Goal: Find specific page/section: Find specific page/section

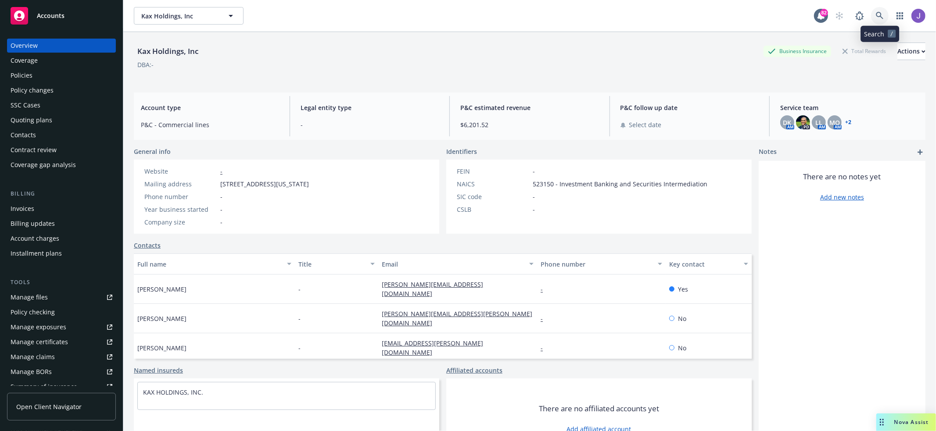
click at [880, 19] on icon at bounding box center [880, 16] width 8 height 8
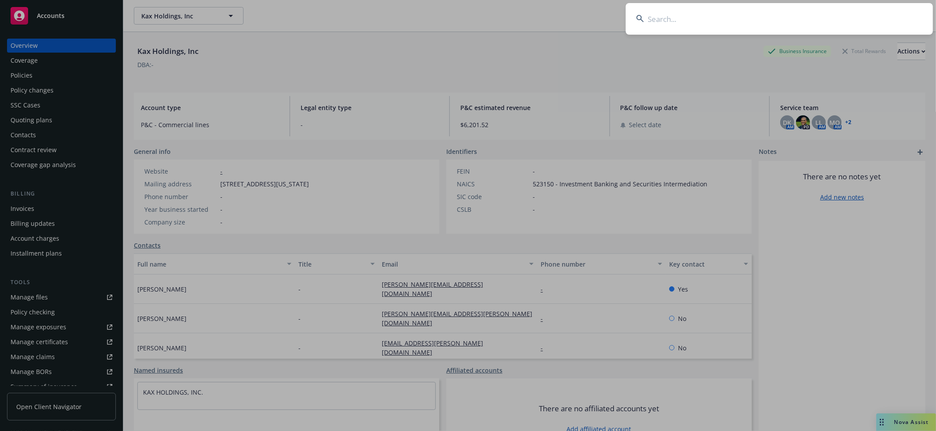
type input "787f7ccd-11a9-4ae6-8650-f6324e1e0d9f"
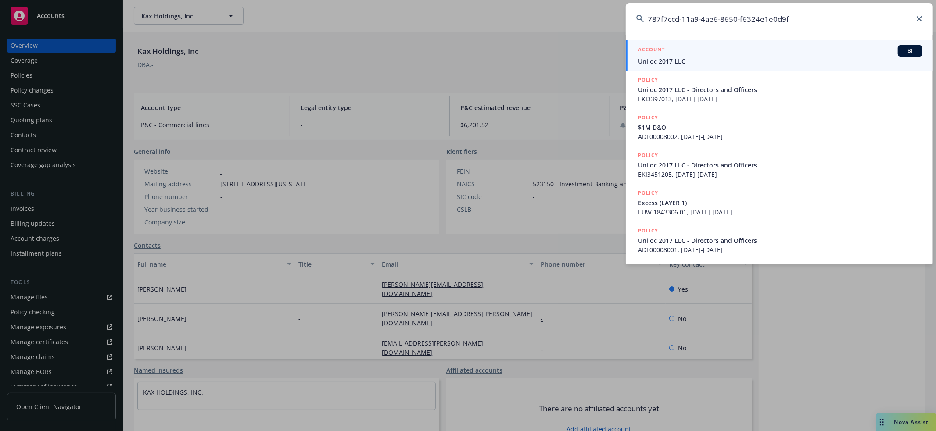
click at [816, 63] on span "Uniloc 2017 LLC" at bounding box center [780, 61] width 284 height 9
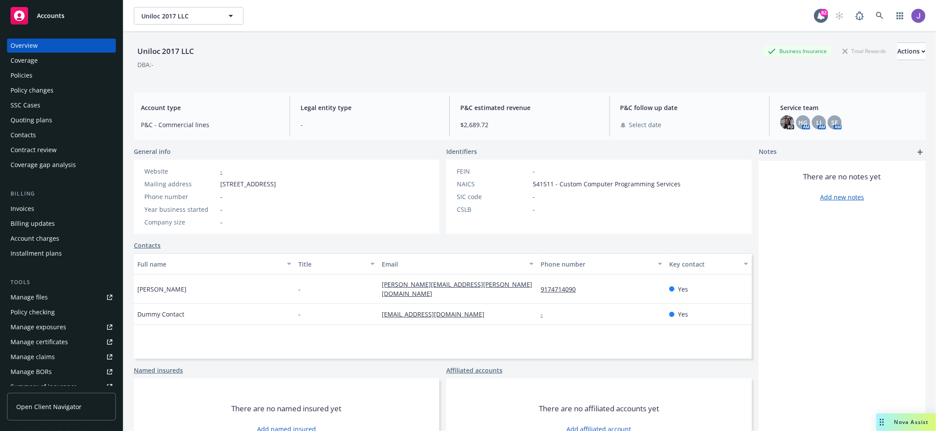
click at [46, 82] on div "Overview Coverage Policies Policy changes SSC Cases Quoting plans Contacts Cont…" at bounding box center [61, 105] width 109 height 133
click at [63, 72] on div "Policies" at bounding box center [62, 75] width 102 height 14
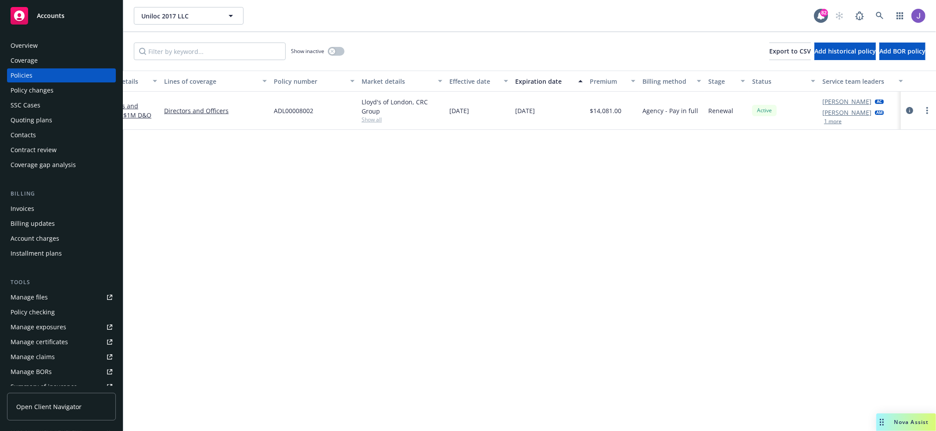
scroll to position [0, 34]
click at [879, 11] on link at bounding box center [880, 16] width 18 height 18
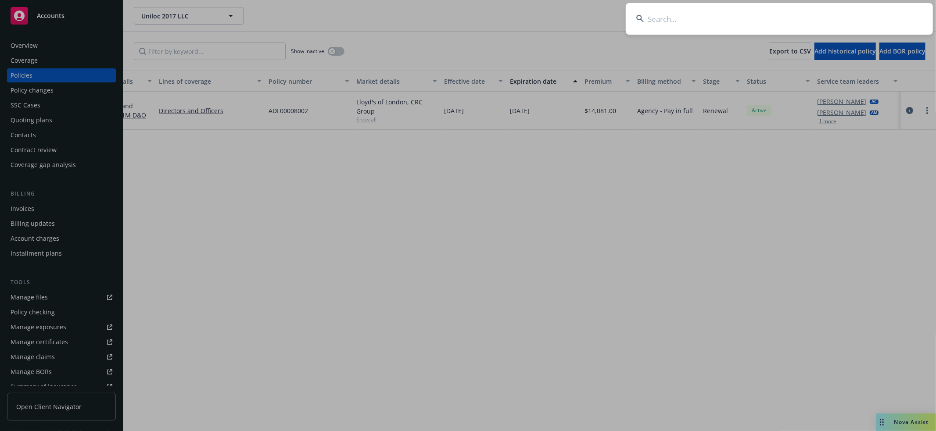
type input "b3257be1-b193-4ce9-a306-83e841739532"
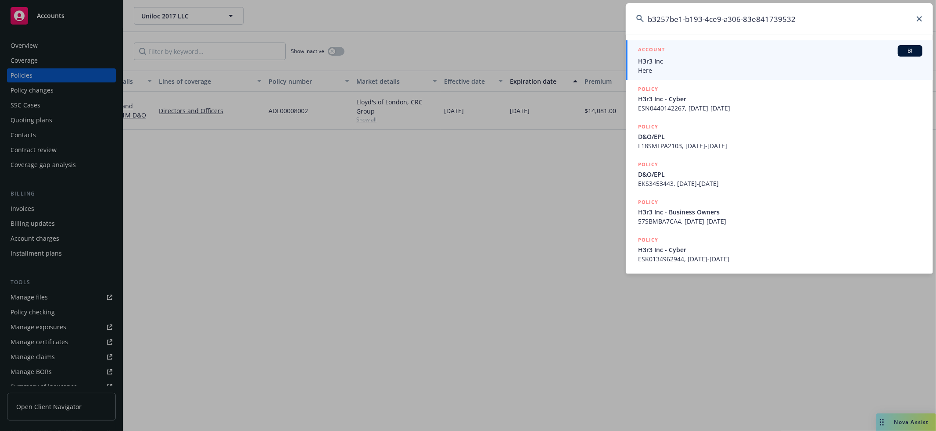
click at [793, 61] on span "H3r3 Inc" at bounding box center [780, 61] width 284 height 9
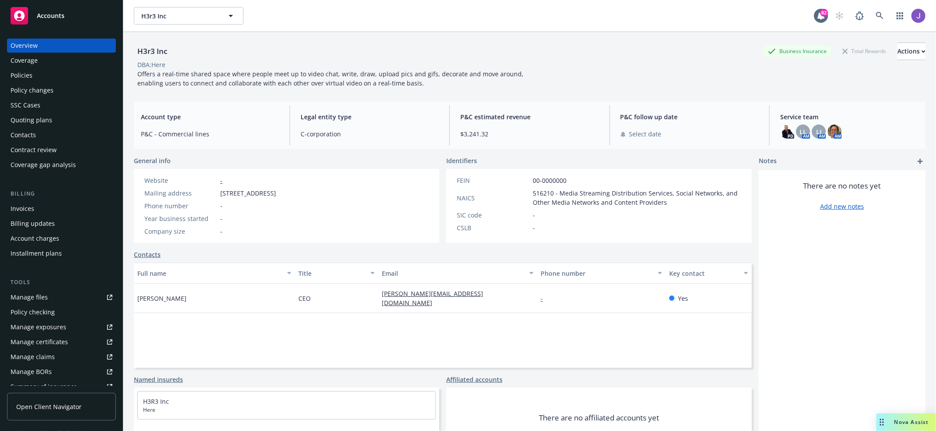
click at [14, 77] on div "Policies" at bounding box center [22, 75] width 22 height 14
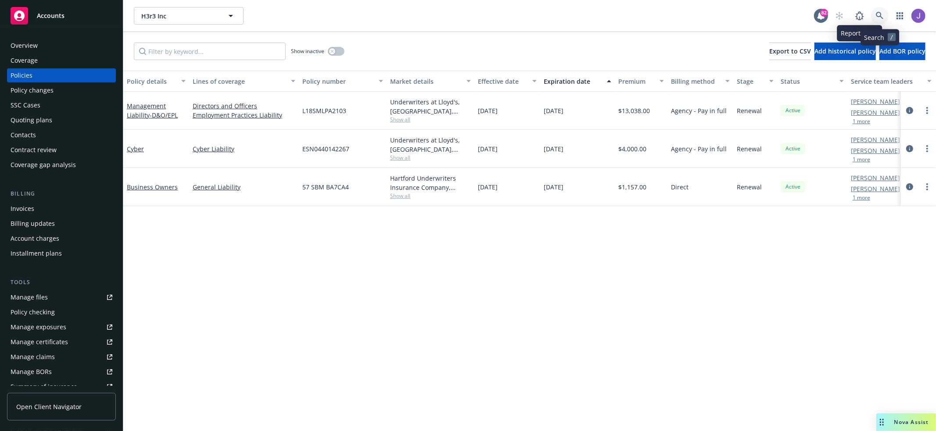
click at [877, 13] on icon at bounding box center [879, 15] width 7 height 7
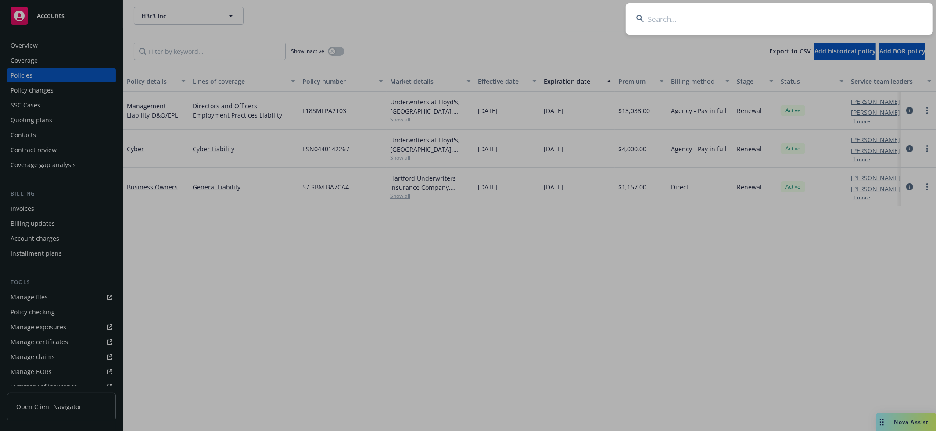
type input "be873f1c-9382-4680-a044-269d40b7be1e"
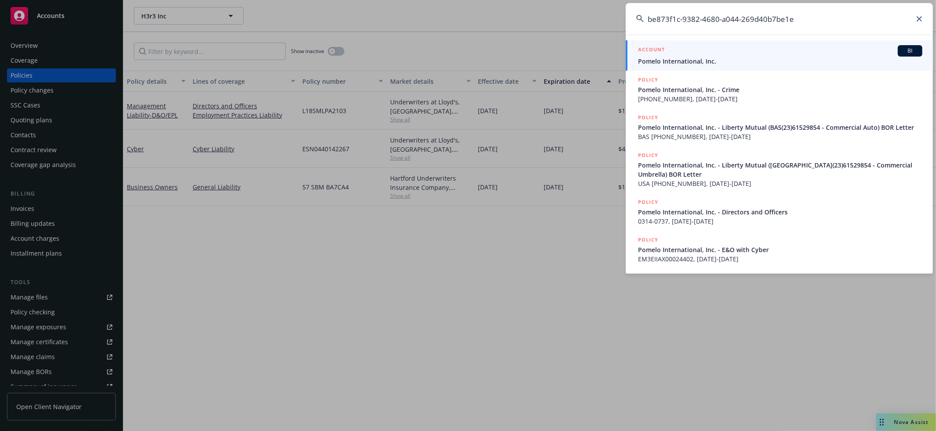
click at [742, 54] on div "ACCOUNT BI" at bounding box center [780, 50] width 284 height 11
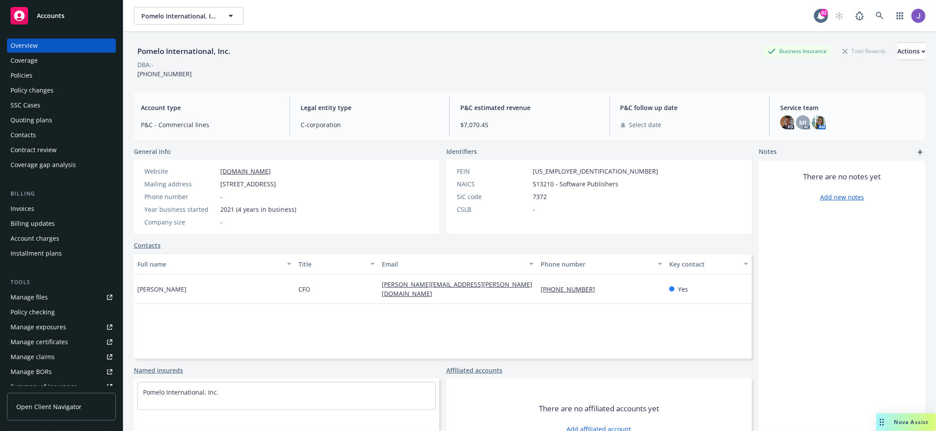
click at [61, 68] on div "Policies" at bounding box center [62, 75] width 102 height 14
